Goal: Task Accomplishment & Management: Use online tool/utility

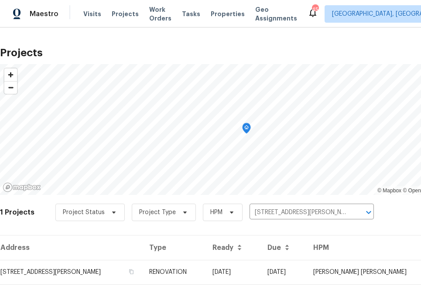
click at [113, 19] on div "Visits Projects Work Orders Tasks Properties Geo Assignments" at bounding box center [195, 13] width 224 height 17
click at [117, 14] on span "Projects" at bounding box center [125, 14] width 27 height 9
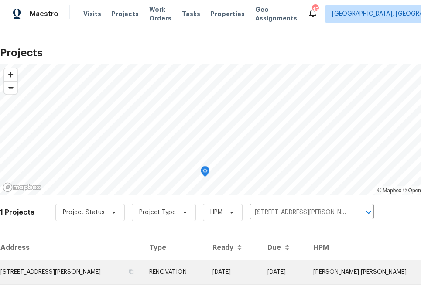
click at [90, 277] on td "[STREET_ADDRESS][PERSON_NAME]" at bounding box center [71, 272] width 142 height 24
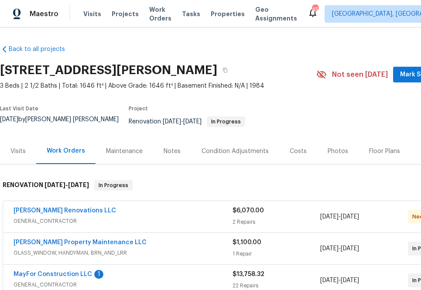
click at [123, 70] on h2 "[STREET_ADDRESS][PERSON_NAME]" at bounding box center [108, 70] width 217 height 9
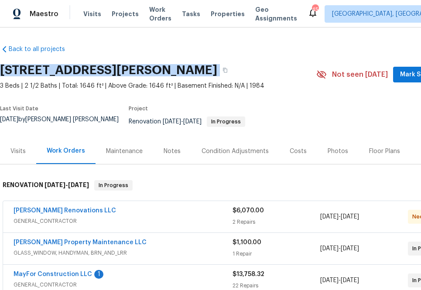
click at [123, 70] on h2 "[STREET_ADDRESS][PERSON_NAME]" at bounding box center [108, 70] width 217 height 9
copy div "[STREET_ADDRESS][PERSON_NAME]"
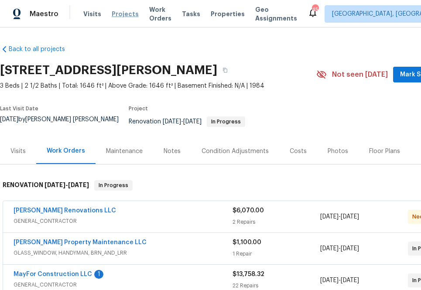
click at [112, 16] on span "Projects" at bounding box center [125, 14] width 27 height 9
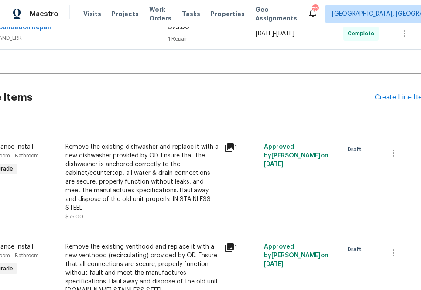
scroll to position [502, 72]
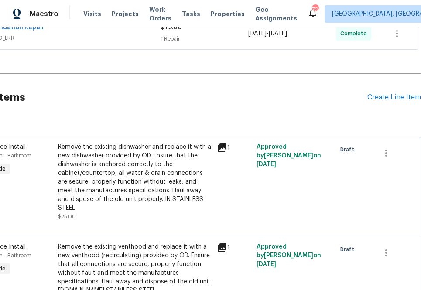
click at [372, 85] on div "Pending Line Items Create Line Item" at bounding box center [174, 97] width 493 height 41
click at [372, 93] on div "Create Line Item" at bounding box center [394, 97] width 54 height 8
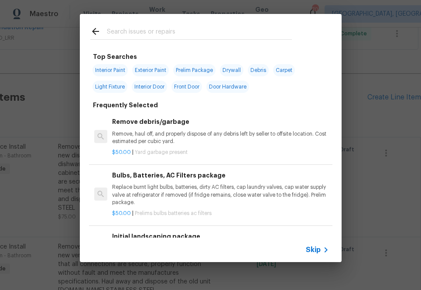
click at [145, 35] on input "text" at bounding box center [199, 32] width 185 height 13
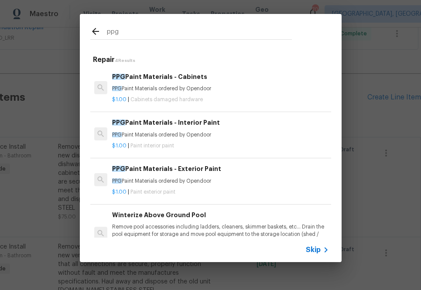
type input "ppg"
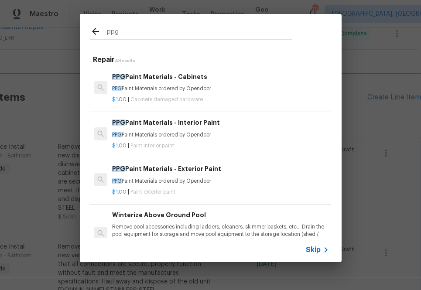
click at [169, 128] on div "PPG Paint Materials - Interior Paint PPG Paint Materials ordered by Opendoor" at bounding box center [220, 128] width 216 height 21
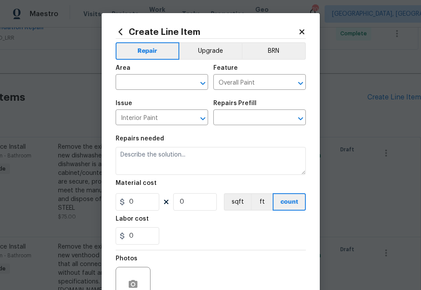
type input "PPG Paint Materials - Interior Paint $1.00"
type textarea "PPG Paint Materials ordered by Opendoor"
type input "1"
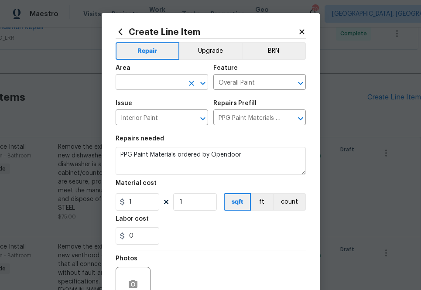
click at [158, 89] on input "text" at bounding box center [150, 83] width 68 height 14
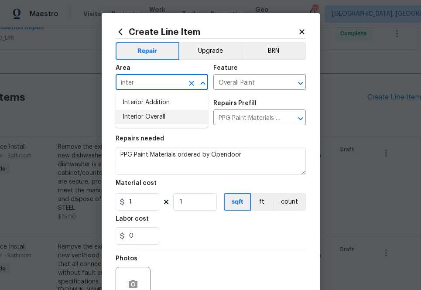
click at [168, 117] on li "Interior Overall" at bounding box center [162, 117] width 93 height 14
type input "Interior Overall"
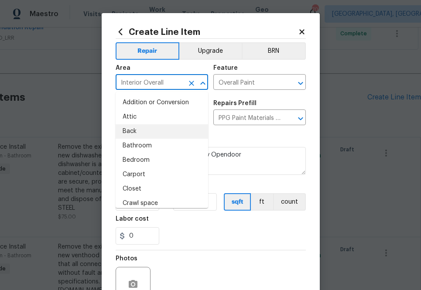
click at [246, 134] on section "Repairs needed PPG Paint Materials ordered by Opendoor Material cost 1 1 sqft f…" at bounding box center [211, 190] width 190 height 120
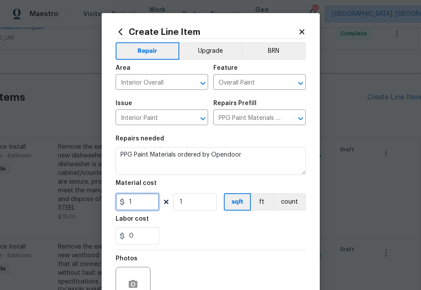
click at [137, 203] on input "1" at bounding box center [138, 201] width 44 height 17
paste input "878.8801963"
type input "878.88"
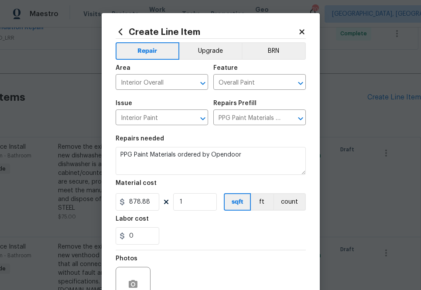
click at [180, 235] on div "0" at bounding box center [211, 235] width 190 height 17
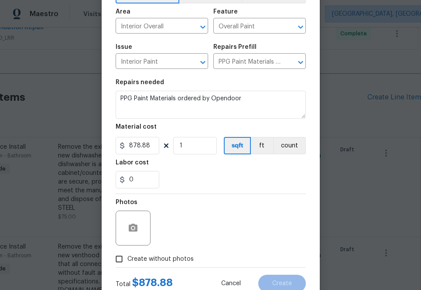
scroll to position [86, 0]
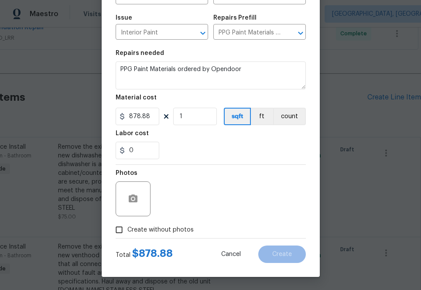
click at [179, 229] on span "Create without photos" at bounding box center [160, 230] width 66 height 9
click at [127, 229] on input "Create without photos" at bounding box center [119, 230] width 17 height 17
checkbox input "true"
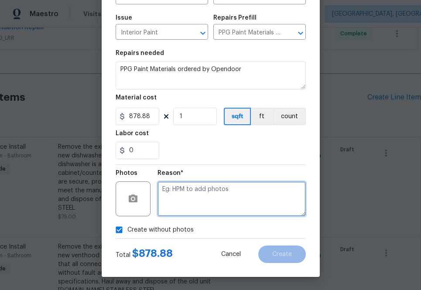
click at [206, 206] on textarea at bounding box center [232, 199] width 148 height 35
type textarea "na"
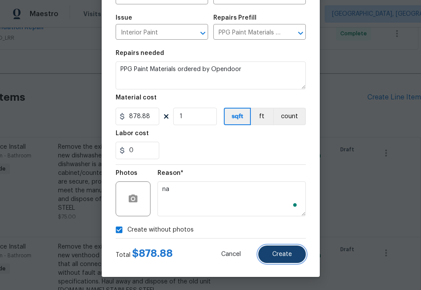
click at [277, 254] on span "Create" at bounding box center [282, 254] width 20 height 7
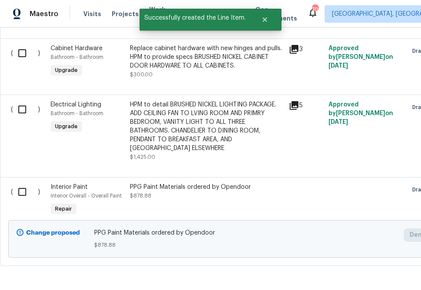
scroll to position [804, 0]
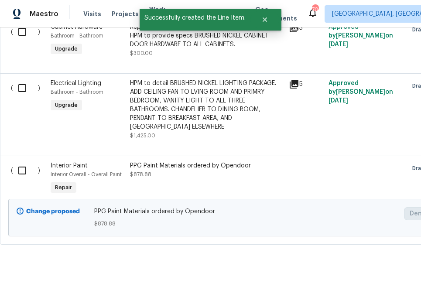
click at [27, 161] on input "checkbox" at bounding box center [25, 170] width 25 height 18
checkbox input "true"
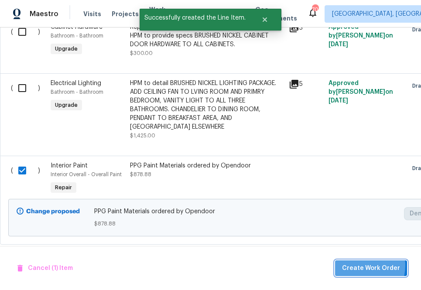
click at [360, 265] on span "Create Work Order" at bounding box center [371, 268] width 58 height 11
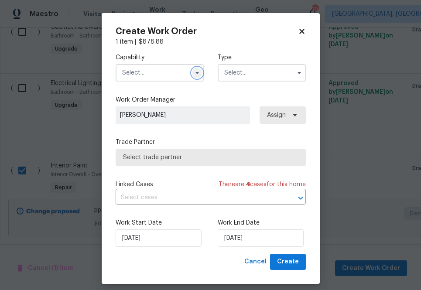
click at [195, 73] on icon "button" at bounding box center [197, 72] width 7 height 7
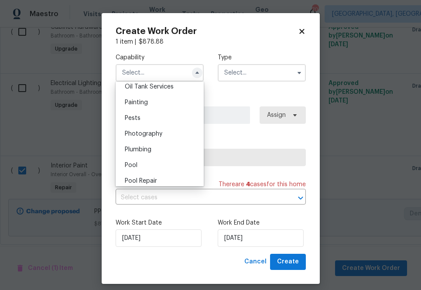
scroll to position [721, 0]
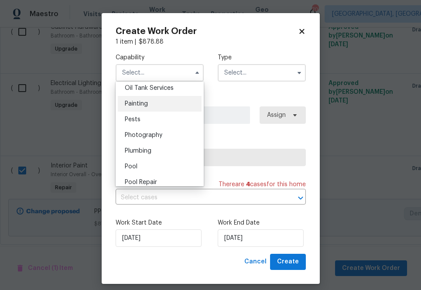
click at [187, 107] on div "Painting" at bounding box center [160, 104] width 84 height 16
type input "Painting"
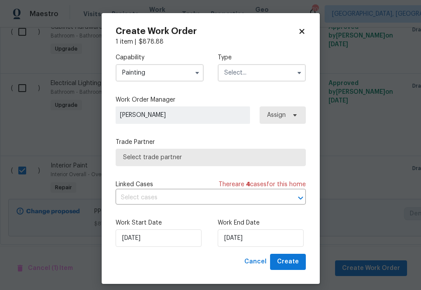
click at [260, 60] on label "Type" at bounding box center [262, 57] width 88 height 9
click at [260, 74] on input "text" at bounding box center [262, 72] width 88 height 17
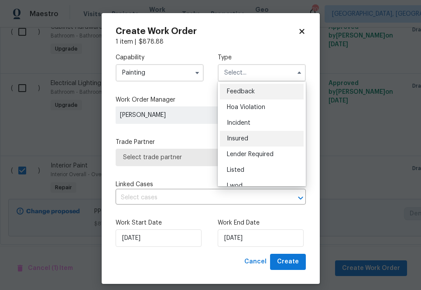
scroll to position [104, 0]
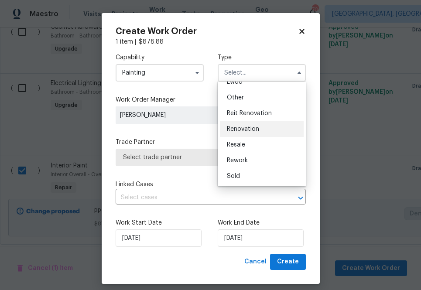
click at [256, 126] on span "Renovation" at bounding box center [243, 129] width 32 height 6
type input "Renovation"
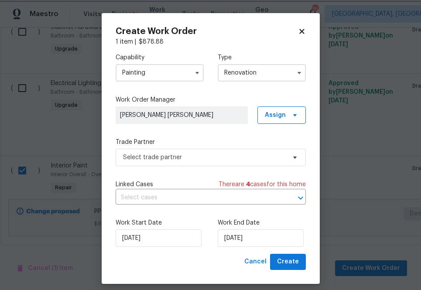
scroll to position [0, 0]
click at [270, 118] on span "Assign" at bounding box center [275, 115] width 21 height 9
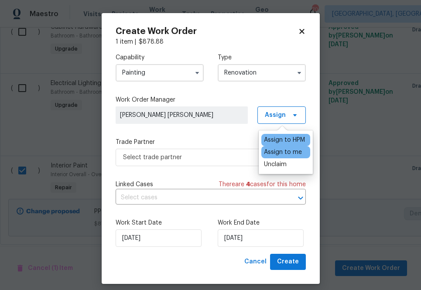
click at [269, 153] on div "Assign to me" at bounding box center [283, 152] width 38 height 9
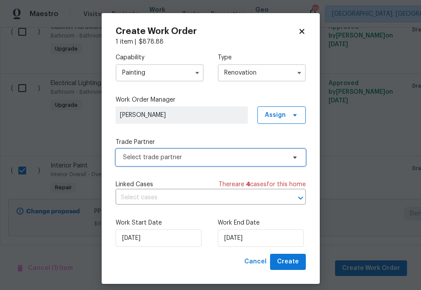
click at [218, 159] on span "Select trade partner" at bounding box center [204, 157] width 163 height 9
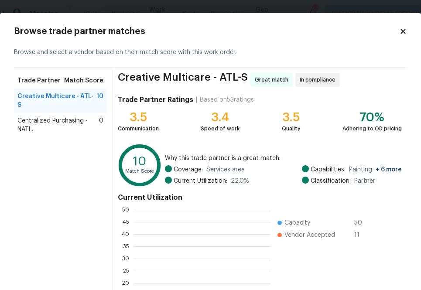
scroll to position [122, 137]
click at [52, 117] on span "Centralized Purchasing - NATL." at bounding box center [58, 125] width 82 height 17
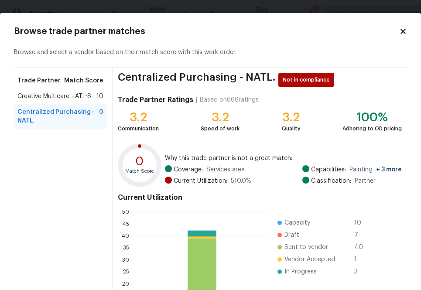
scroll to position [94, 0]
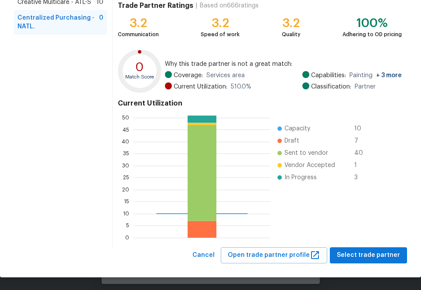
click at [381, 244] on div "Centralized Purchasing - NATL. Not in compliance Trade Partner Ratings | Based …" at bounding box center [260, 110] width 295 height 274
click at [380, 253] on span "Select trade partner" at bounding box center [368, 255] width 63 height 11
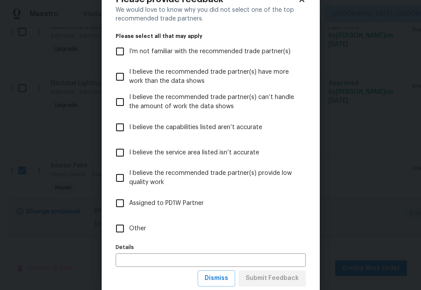
scroll to position [34, 0]
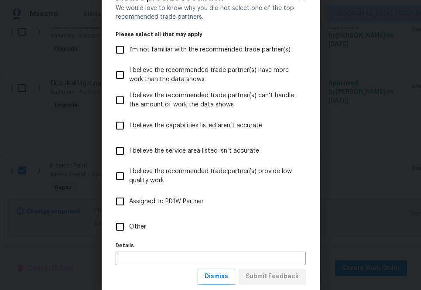
click at [141, 228] on span "Other" at bounding box center [137, 227] width 17 height 9
click at [129, 228] on input "Other" at bounding box center [120, 227] width 18 height 18
checkbox input "true"
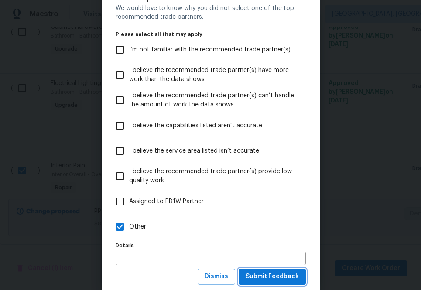
click at [250, 277] on span "Submit Feedback" at bounding box center [272, 276] width 53 height 11
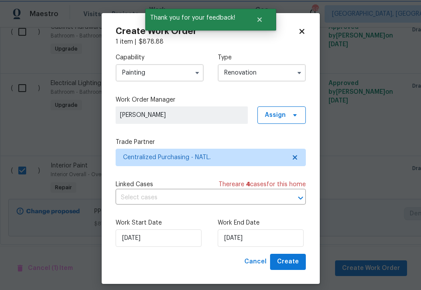
scroll to position [0, 0]
click at [288, 260] on span "Create" at bounding box center [288, 262] width 22 height 11
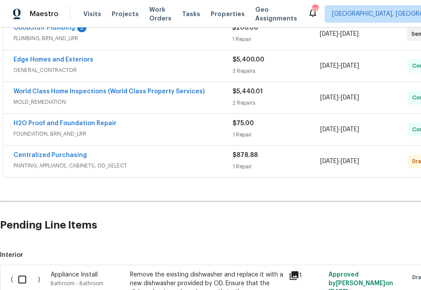
scroll to position [405, 0]
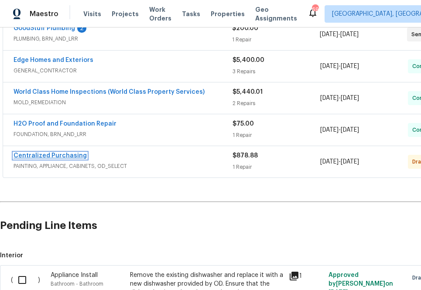
click at [55, 153] on link "Centralized Purchasing" at bounding box center [50, 156] width 73 height 6
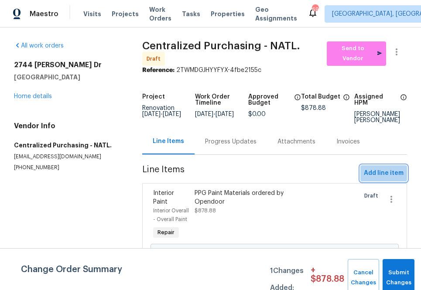
click at [371, 168] on span "Add line item" at bounding box center [384, 173] width 40 height 11
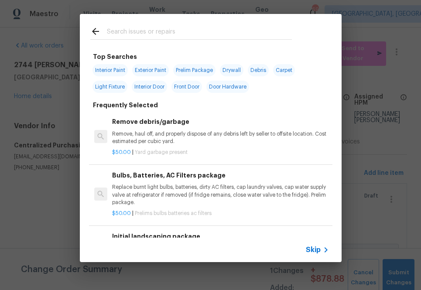
click at [201, 37] on input "text" at bounding box center [199, 32] width 185 height 13
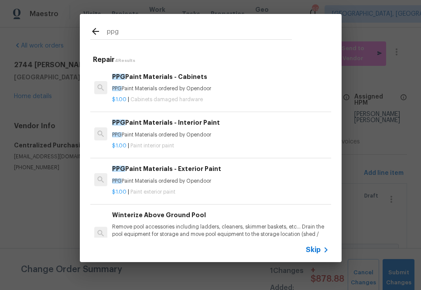
type input "ppg"
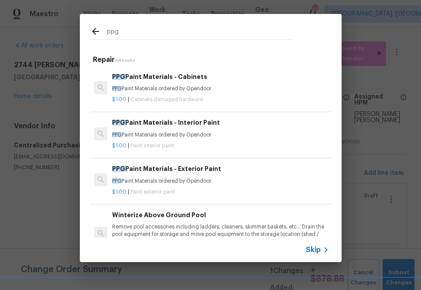
click at [171, 92] on p "PPG Paint Materials ordered by Opendoor" at bounding box center [220, 88] width 216 height 7
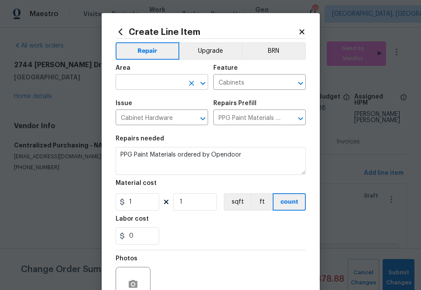
click at [178, 82] on input "text" at bounding box center [150, 83] width 68 height 14
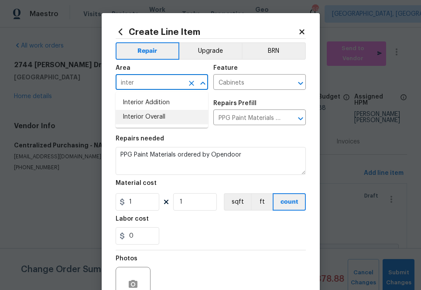
click at [191, 122] on li "Interior Overall" at bounding box center [162, 117] width 93 height 14
type input "Interior Overall"
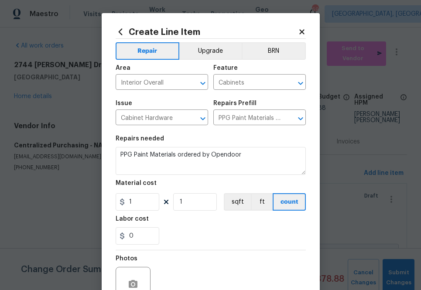
click at [227, 132] on section "Repairs needed PPG Paint Materials ordered by Opendoor Material cost 1 1 sqft f…" at bounding box center [211, 190] width 190 height 120
click at [148, 207] on input "1" at bounding box center [138, 201] width 44 height 17
paste input "248.3453773"
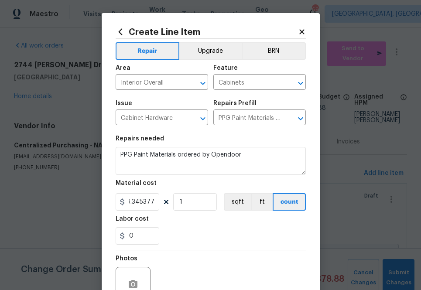
type input "248.35"
click at [174, 222] on div "Labor cost" at bounding box center [211, 221] width 190 height 11
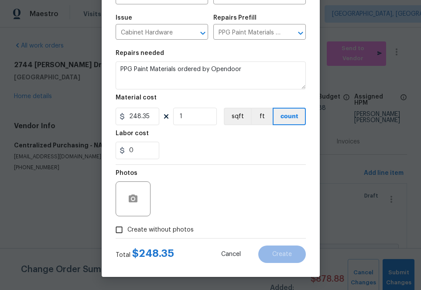
click at [161, 233] on span "Create without photos" at bounding box center [160, 230] width 66 height 9
click at [127, 233] on input "Create without photos" at bounding box center [119, 230] width 17 height 17
checkbox input "true"
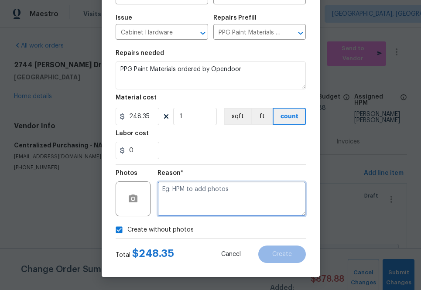
click at [197, 202] on textarea at bounding box center [232, 199] width 148 height 35
type textarea "na"
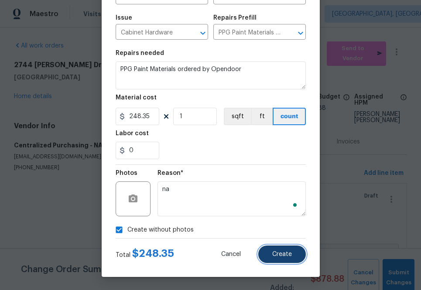
click at [293, 261] on button "Create" at bounding box center [282, 254] width 48 height 17
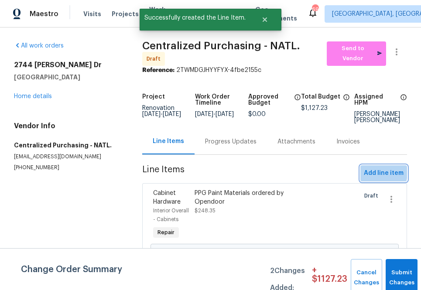
click at [371, 169] on span "Add line item" at bounding box center [384, 173] width 40 height 11
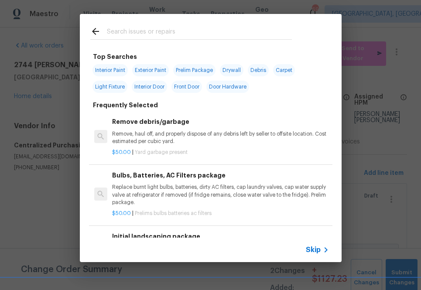
click at [173, 39] on div at bounding box center [191, 39] width 202 height 0
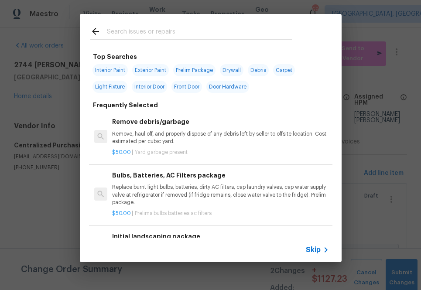
click at [173, 36] on input "text" at bounding box center [199, 32] width 185 height 13
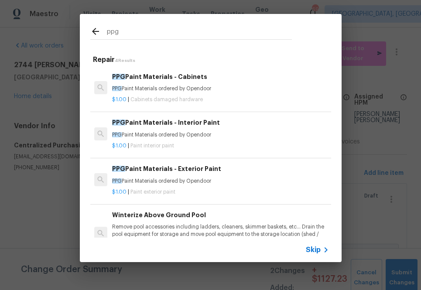
type input "ppg"
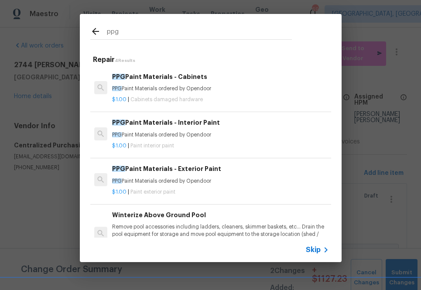
click at [155, 182] on p "PPG Paint Materials ordered by Opendoor" at bounding box center [220, 181] width 216 height 7
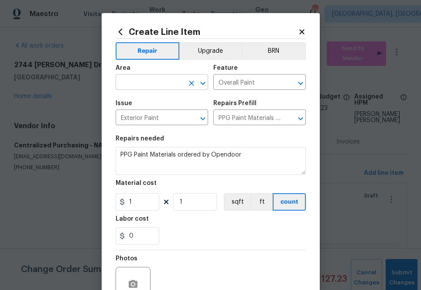
click at [168, 85] on input "text" at bounding box center [150, 83] width 68 height 14
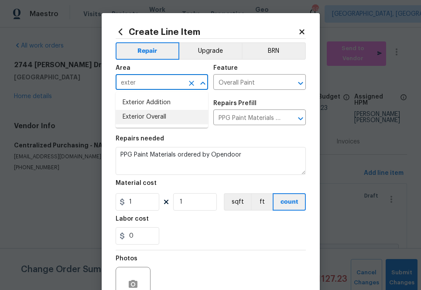
click at [166, 117] on li "Exterior Overall" at bounding box center [162, 117] width 93 height 14
type input "Exterior Overall"
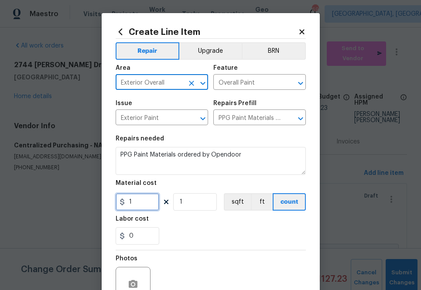
click at [143, 202] on input "1" at bounding box center [138, 201] width 44 height 17
paste input "787.1344264"
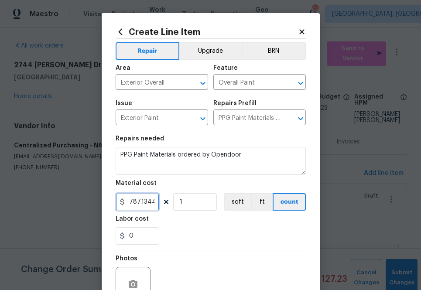
scroll to position [0, 10]
type input "787.13"
click at [185, 235] on div "0" at bounding box center [211, 235] width 190 height 17
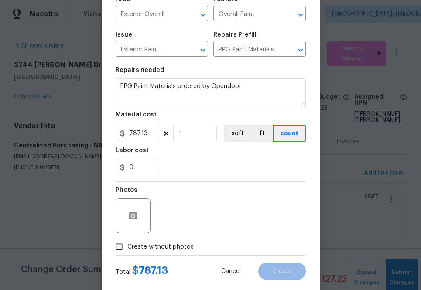
scroll to position [86, 0]
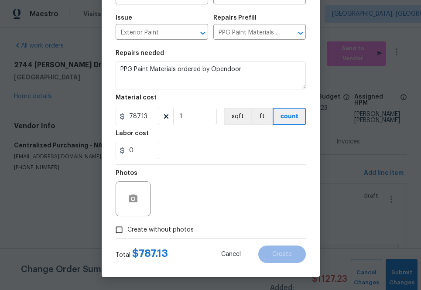
click at [181, 227] on span "Create without photos" at bounding box center [160, 230] width 66 height 9
click at [127, 227] on input "Create without photos" at bounding box center [119, 230] width 17 height 17
checkbox input "true"
click at [199, 188] on textarea "To enrich screen reader interactions, please activate Accessibility in Grammarl…" at bounding box center [232, 199] width 148 height 35
type textarea "a"
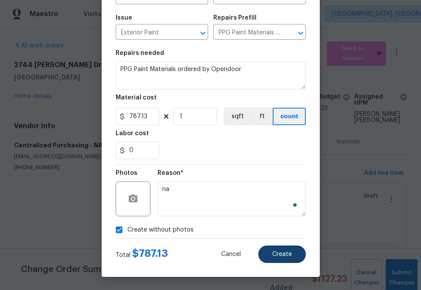
type textarea "na"
click at [287, 253] on span "Create" at bounding box center [282, 254] width 20 height 7
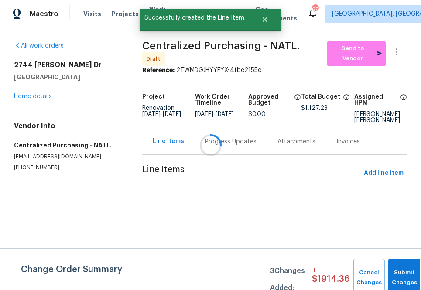
click at [351, 41] on div at bounding box center [210, 145] width 421 height 290
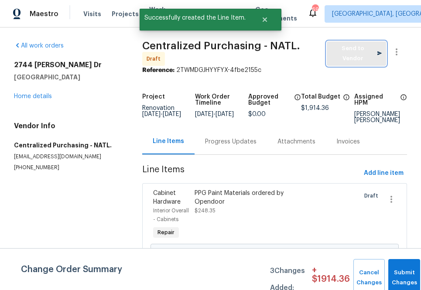
click at [351, 47] on span "Send to Vendor" at bounding box center [356, 54] width 51 height 20
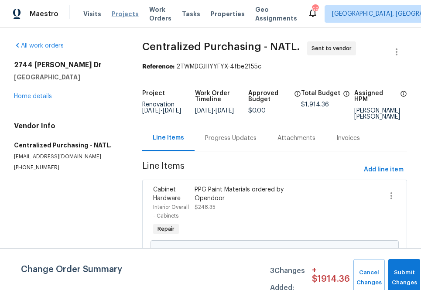
click at [124, 16] on span "Projects" at bounding box center [125, 14] width 27 height 9
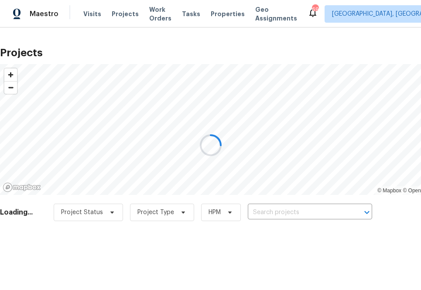
click at [310, 210] on div at bounding box center [210, 145] width 421 height 290
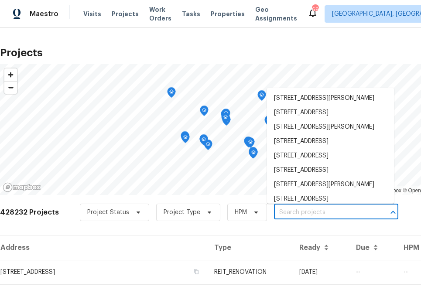
click at [302, 212] on input "text" at bounding box center [324, 213] width 100 height 14
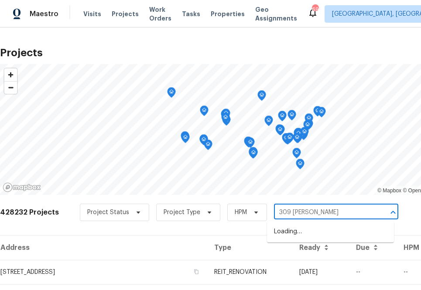
type input "309 [PERSON_NAME] ct"
click at [298, 227] on li "[STREET_ADDRESS][PERSON_NAME]" at bounding box center [330, 232] width 127 height 14
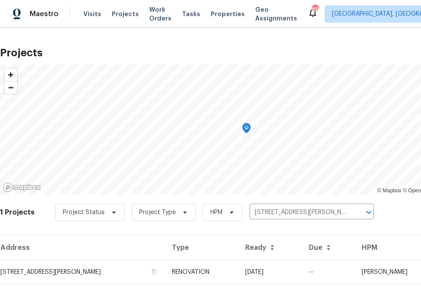
scroll to position [22, 0]
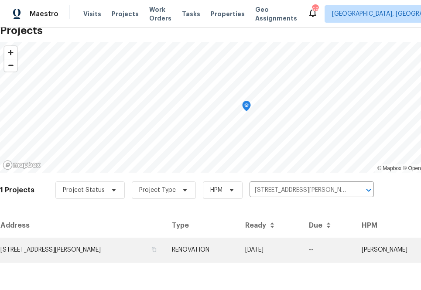
click at [84, 241] on td "[STREET_ADDRESS][PERSON_NAME]" at bounding box center [82, 250] width 165 height 24
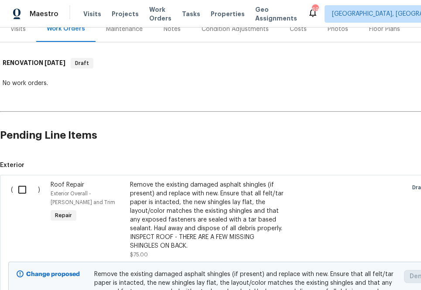
scroll to position [116, 72]
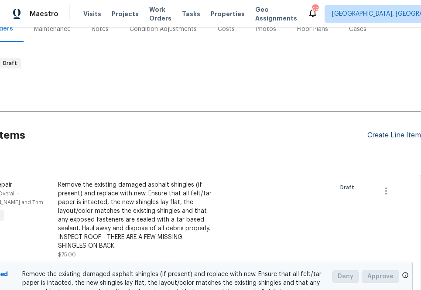
click at [381, 131] on div "Create Line Item" at bounding box center [394, 135] width 54 height 8
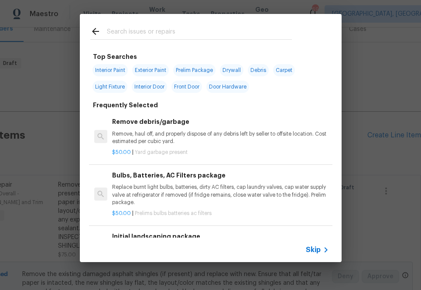
click at [193, 40] on div at bounding box center [191, 39] width 202 height 0
click at [190, 36] on input "text" at bounding box center [199, 32] width 185 height 13
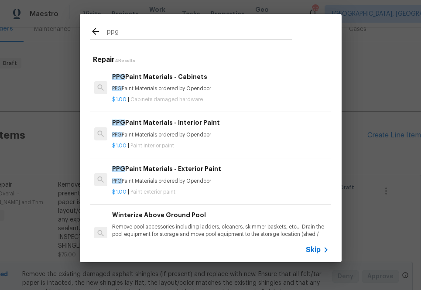
type input "ppg"
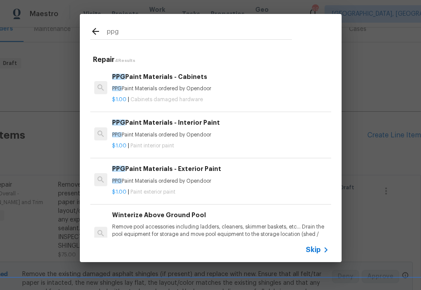
click at [208, 146] on p "$1.00 | Paint interior paint" at bounding box center [220, 145] width 216 height 7
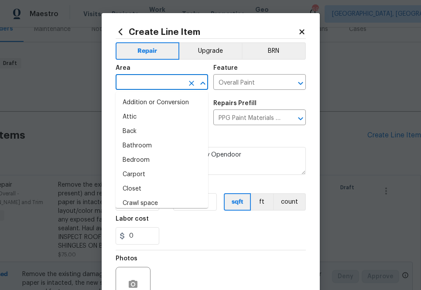
click at [168, 83] on input "text" at bounding box center [150, 83] width 68 height 14
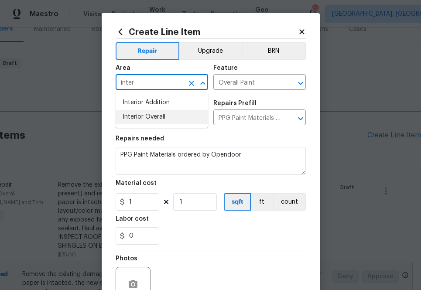
click at [162, 120] on li "Interior Overall" at bounding box center [162, 117] width 93 height 14
type input "Interior Overall"
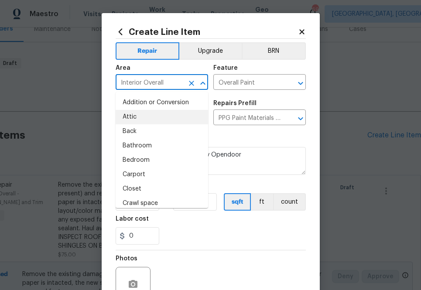
click at [241, 70] on div "Feature" at bounding box center [259, 70] width 93 height 11
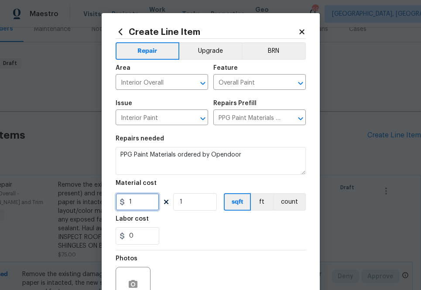
click at [150, 200] on input "1" at bounding box center [138, 201] width 44 height 17
paste input "178.450855"
type input "1178.45"
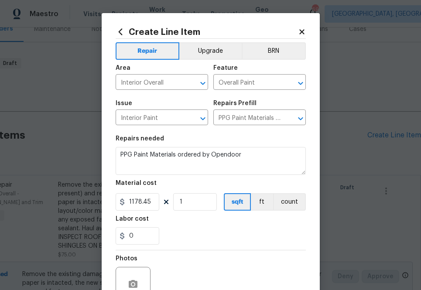
click at [166, 213] on section "Repairs needed PPG Paint Materials ordered by Opendoor Material cost 1178.45 1 …" at bounding box center [211, 190] width 190 height 120
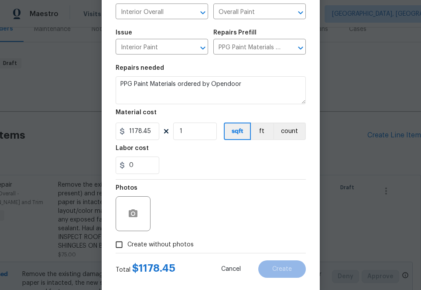
scroll to position [81, 0]
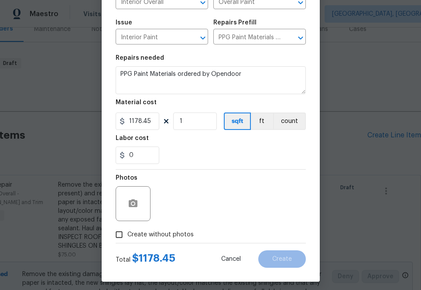
click at [161, 236] on span "Create without photos" at bounding box center [160, 234] width 66 height 9
click at [127, 236] on input "Create without photos" at bounding box center [119, 235] width 17 height 17
checkbox input "true"
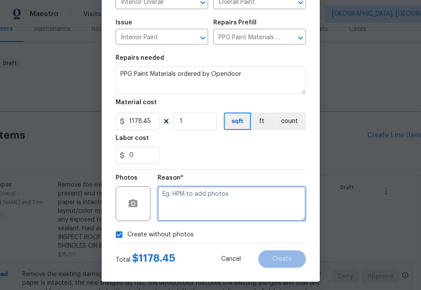
click at [183, 202] on textarea at bounding box center [232, 203] width 148 height 35
type textarea "na"
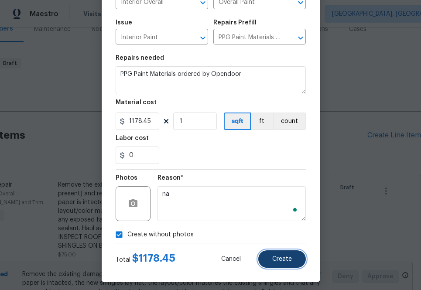
click at [277, 263] on button "Create" at bounding box center [282, 259] width 48 height 17
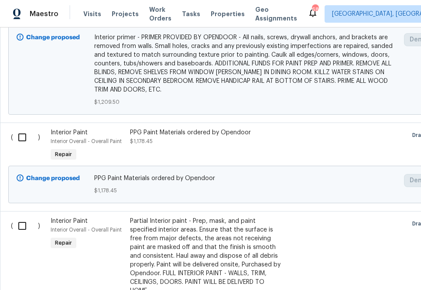
scroll to position [2473, 0]
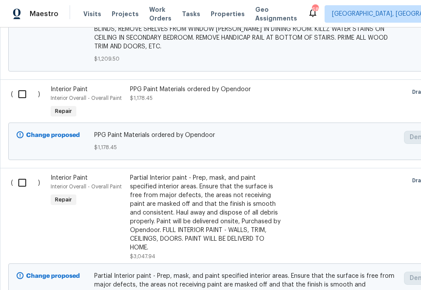
click at [16, 85] on input "checkbox" at bounding box center [25, 94] width 25 height 18
checkbox input "true"
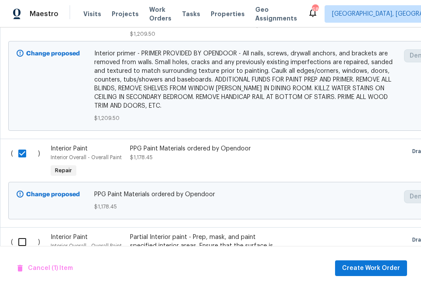
scroll to position [2411, 0]
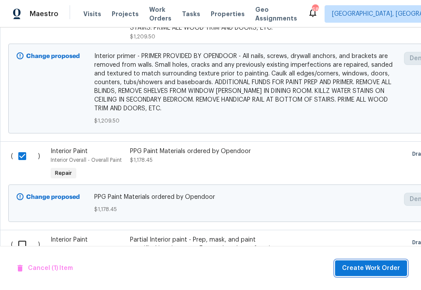
click at [371, 268] on span "Create Work Order" at bounding box center [371, 268] width 58 height 11
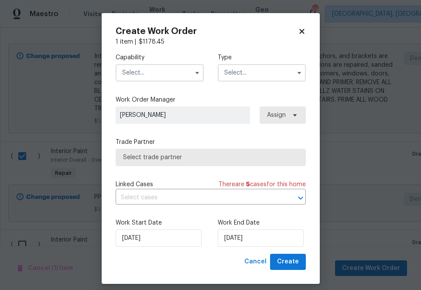
click at [159, 74] on input "text" at bounding box center [160, 72] width 88 height 17
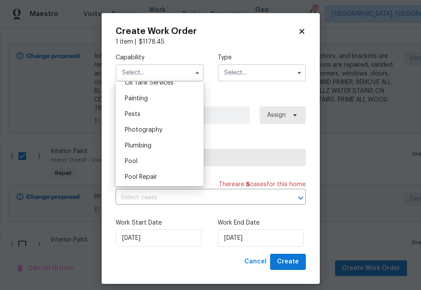
scroll to position [703, 0]
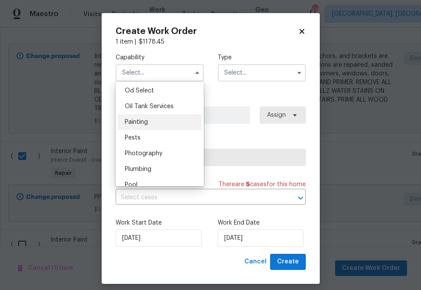
click at [159, 121] on div "Painting" at bounding box center [160, 122] width 84 height 16
type input "Painting"
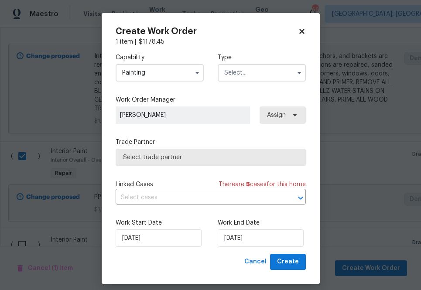
click at [228, 81] on input "text" at bounding box center [262, 72] width 88 height 17
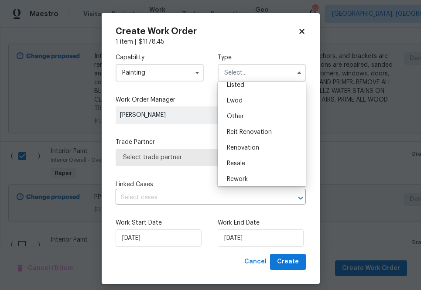
scroll to position [104, 0]
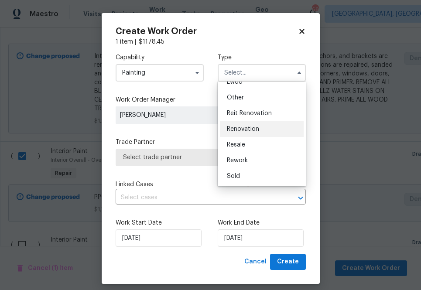
click at [239, 131] on span "Renovation" at bounding box center [243, 129] width 32 height 6
type input "Renovation"
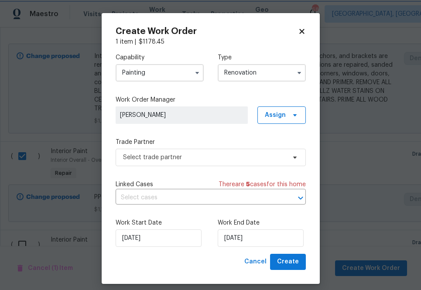
scroll to position [0, 0]
click at [281, 116] on span "Assign" at bounding box center [275, 115] width 21 height 9
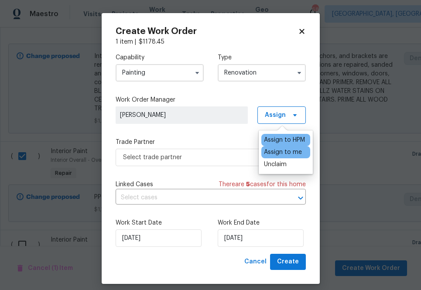
click at [279, 155] on div "Assign to me" at bounding box center [283, 152] width 38 height 9
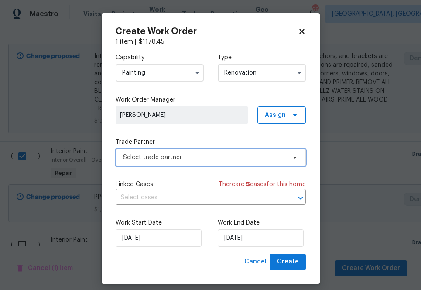
click at [205, 162] on span "Select trade partner" at bounding box center [211, 157] width 190 height 17
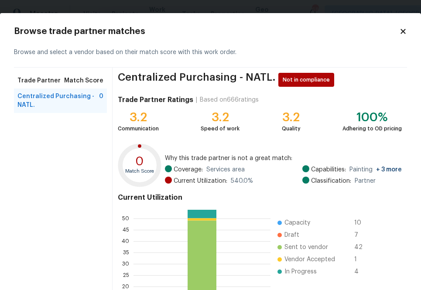
scroll to position [94, 0]
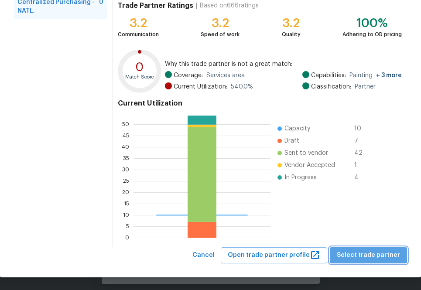
click at [374, 252] on span "Select trade partner" at bounding box center [368, 255] width 63 height 11
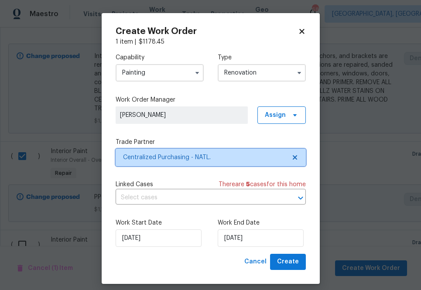
scroll to position [0, 0]
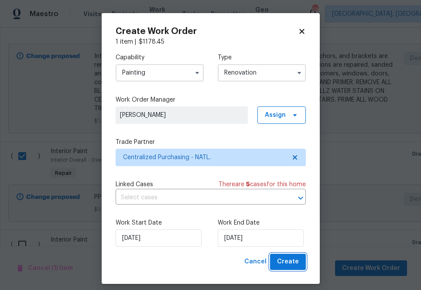
click at [293, 261] on span "Create" at bounding box center [288, 262] width 22 height 11
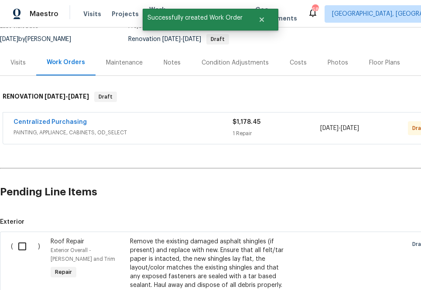
scroll to position [91, 0]
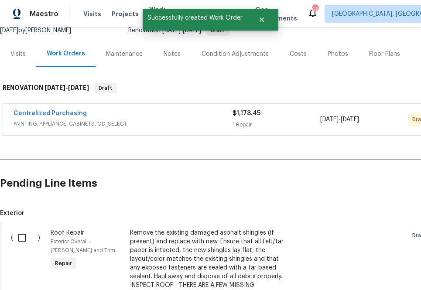
click at [59, 118] on div "Centralized Purchasing" at bounding box center [123, 114] width 219 height 10
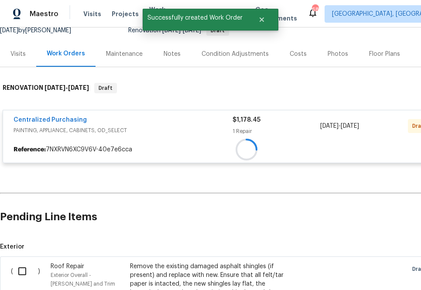
click at [59, 142] on div at bounding box center [246, 150] width 487 height 16
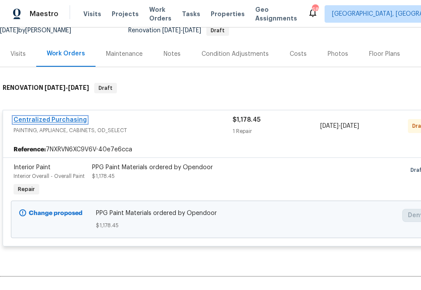
click at [59, 121] on link "Centralized Purchasing" at bounding box center [50, 120] width 73 height 6
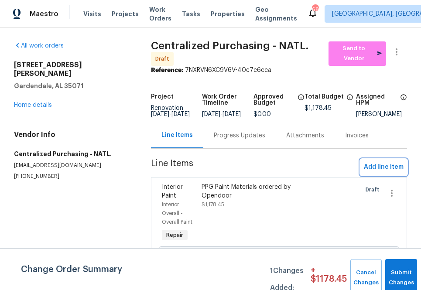
click at [376, 172] on span "Add line item" at bounding box center [384, 167] width 40 height 11
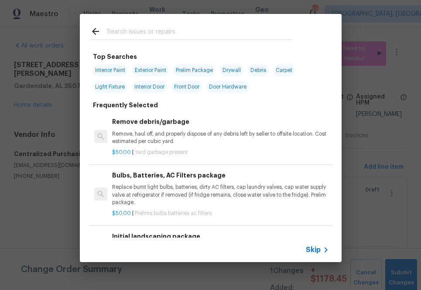
click at [193, 27] on input "text" at bounding box center [199, 32] width 185 height 13
type input "i"
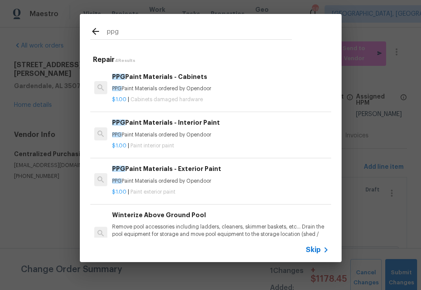
type input "ppg"
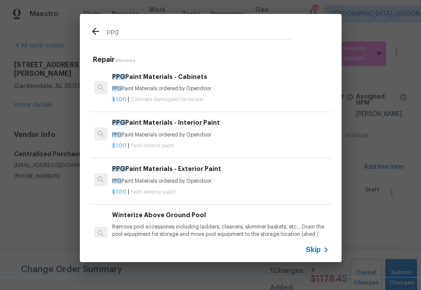
click at [142, 87] on p "PPG Paint Materials ordered by Opendoor" at bounding box center [220, 88] width 216 height 7
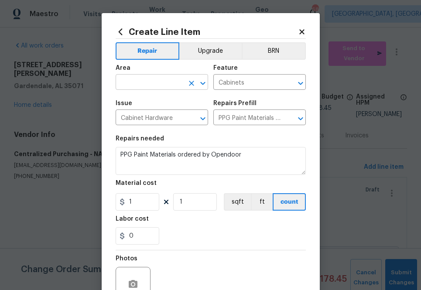
click at [144, 81] on input "text" at bounding box center [150, 83] width 68 height 14
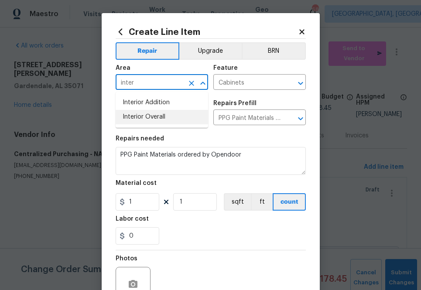
click at [139, 120] on li "Interior Overall" at bounding box center [162, 117] width 93 height 14
type input "Interior Overall"
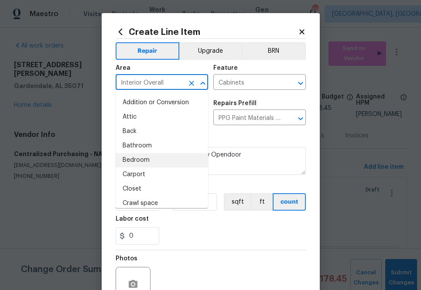
click at [231, 143] on div "Repairs needed" at bounding box center [211, 141] width 190 height 11
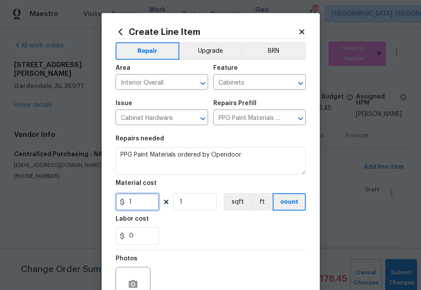
click at [149, 198] on input "1" at bounding box center [138, 201] width 44 height 17
paste input "text"
click at [139, 200] on input "1" at bounding box center [138, 201] width 44 height 17
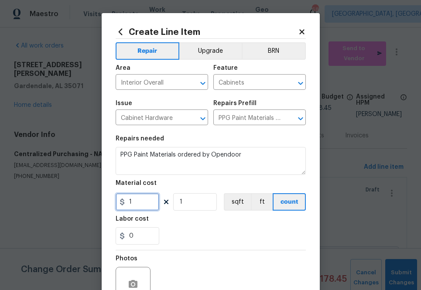
paste input "434.4691455"
type input "434.47"
click at [165, 219] on div "Labor cost" at bounding box center [211, 221] width 190 height 11
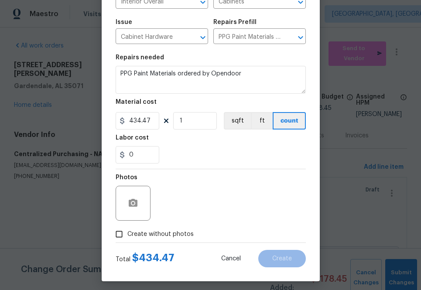
scroll to position [86, 0]
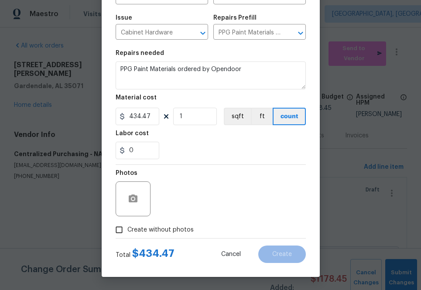
click at [164, 232] on span "Create without photos" at bounding box center [160, 230] width 66 height 9
click at [127, 232] on input "Create without photos" at bounding box center [119, 230] width 17 height 17
checkbox input "true"
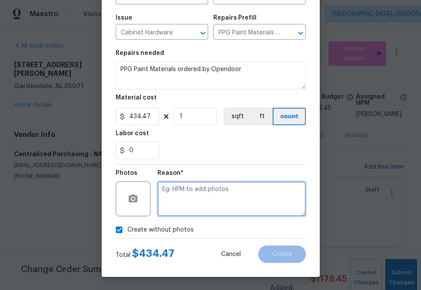
click at [191, 202] on textarea at bounding box center [232, 199] width 148 height 35
type textarea "na"
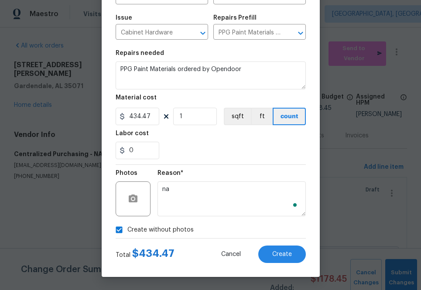
click at [221, 166] on div "Reason* na" at bounding box center [232, 193] width 148 height 57
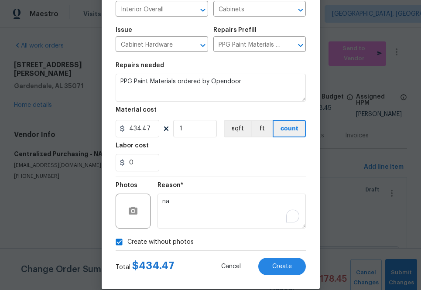
scroll to position [75, 0]
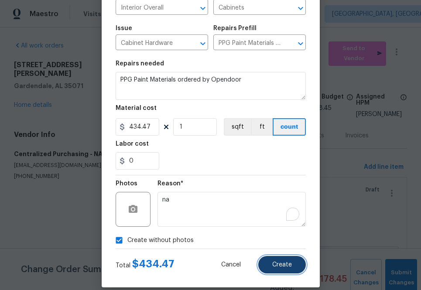
click at [267, 269] on button "Create" at bounding box center [282, 264] width 48 height 17
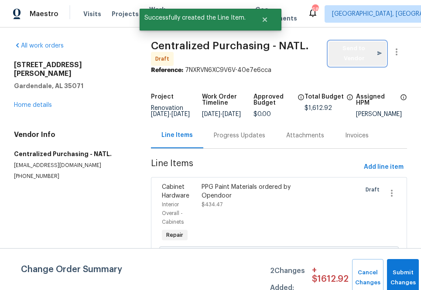
click at [339, 62] on span "Send to Vendor" at bounding box center [357, 54] width 49 height 20
